Goal: Book appointment/travel/reservation

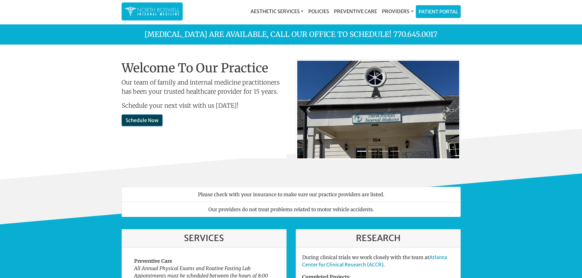
click at [142, 119] on link "Schedule Now" at bounding box center [142, 120] width 41 height 12
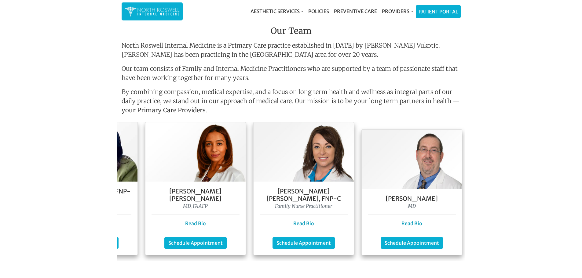
scroll to position [0, 202]
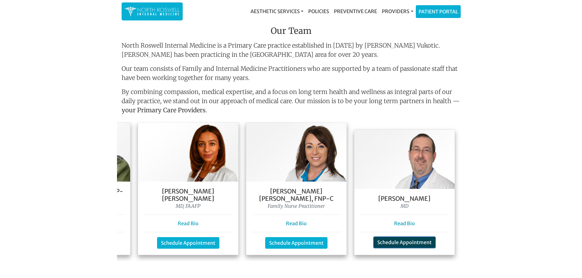
click at [416, 237] on link "Schedule Appointment" at bounding box center [404, 243] width 62 height 12
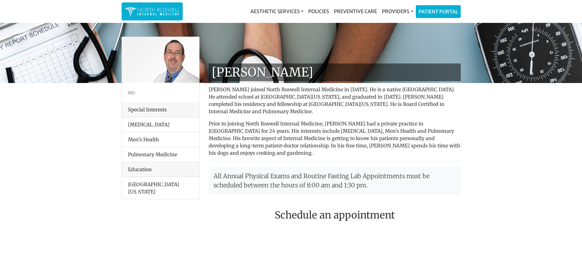
drag, startPoint x: 318, startPoint y: 242, endPoint x: 317, endPoint y: 233, distance: 8.6
click at [317, 236] on div at bounding box center [269, 256] width 131 height 61
drag, startPoint x: 317, startPoint y: 233, endPoint x: 315, endPoint y: 206, distance: 27.6
click at [317, 226] on div at bounding box center [269, 256] width 131 height 61
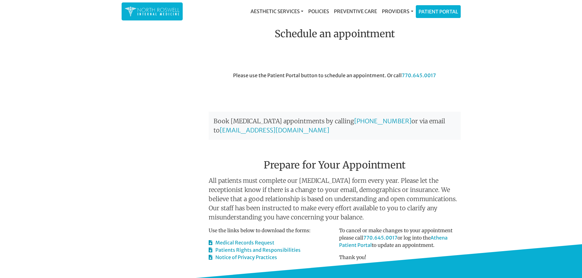
scroll to position [183, 0]
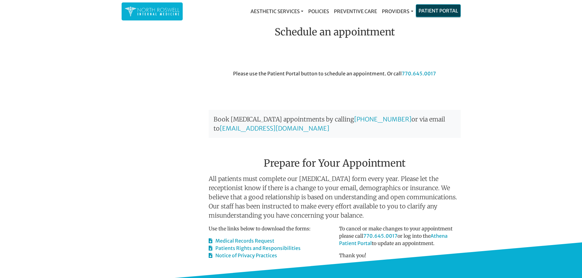
click at [443, 9] on link "Patient Portal" at bounding box center [438, 11] width 44 height 12
